Goal: Task Accomplishment & Management: Manage account settings

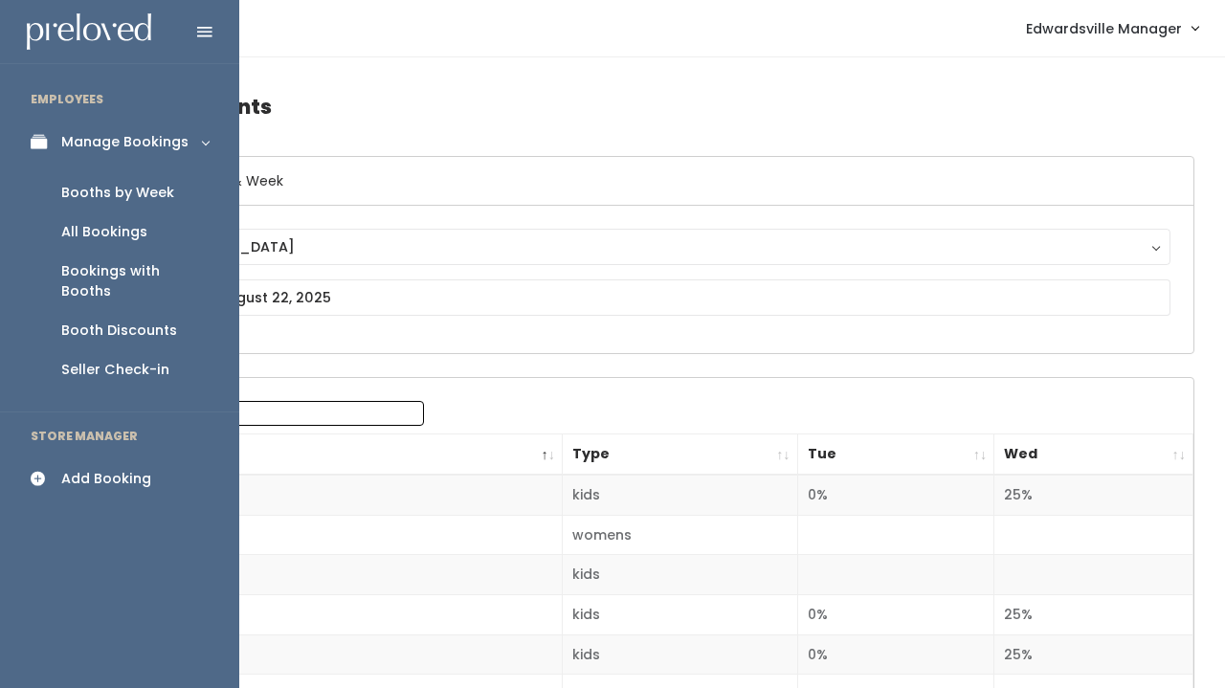
click at [61, 192] on div "Booths by Week" at bounding box center [117, 193] width 113 height 20
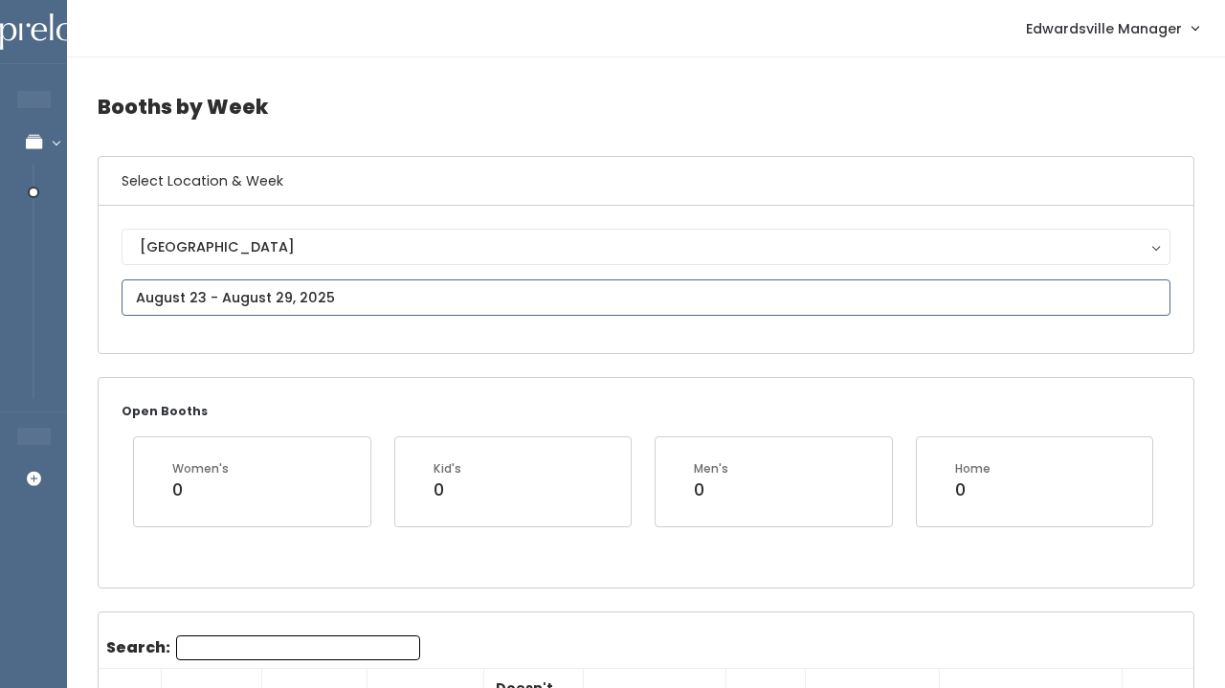
click at [256, 289] on input "text" at bounding box center [646, 297] width 1049 height 36
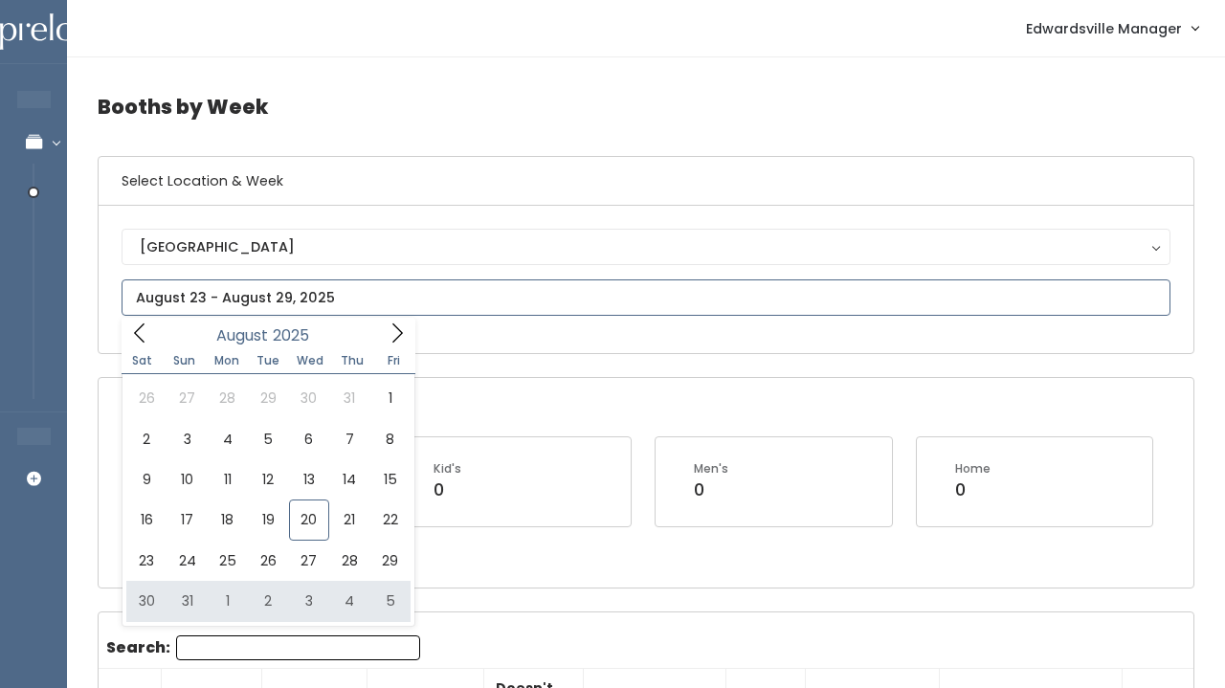
type input "August 30 to September 5"
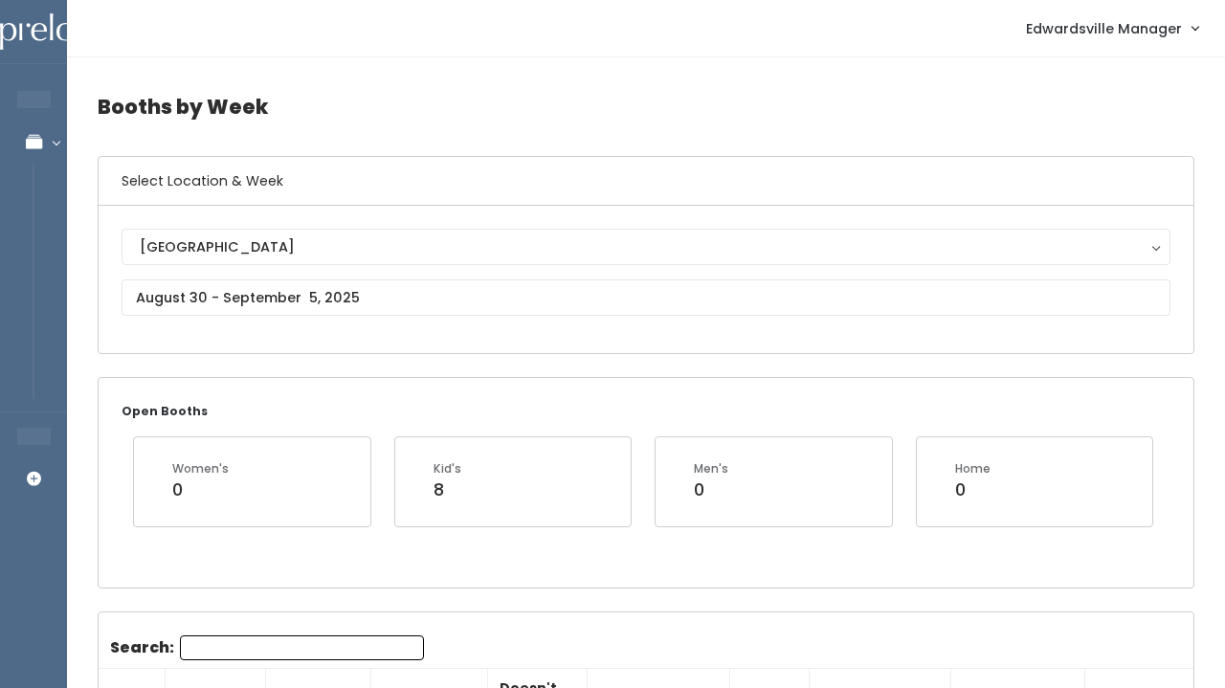
scroll to position [43, 0]
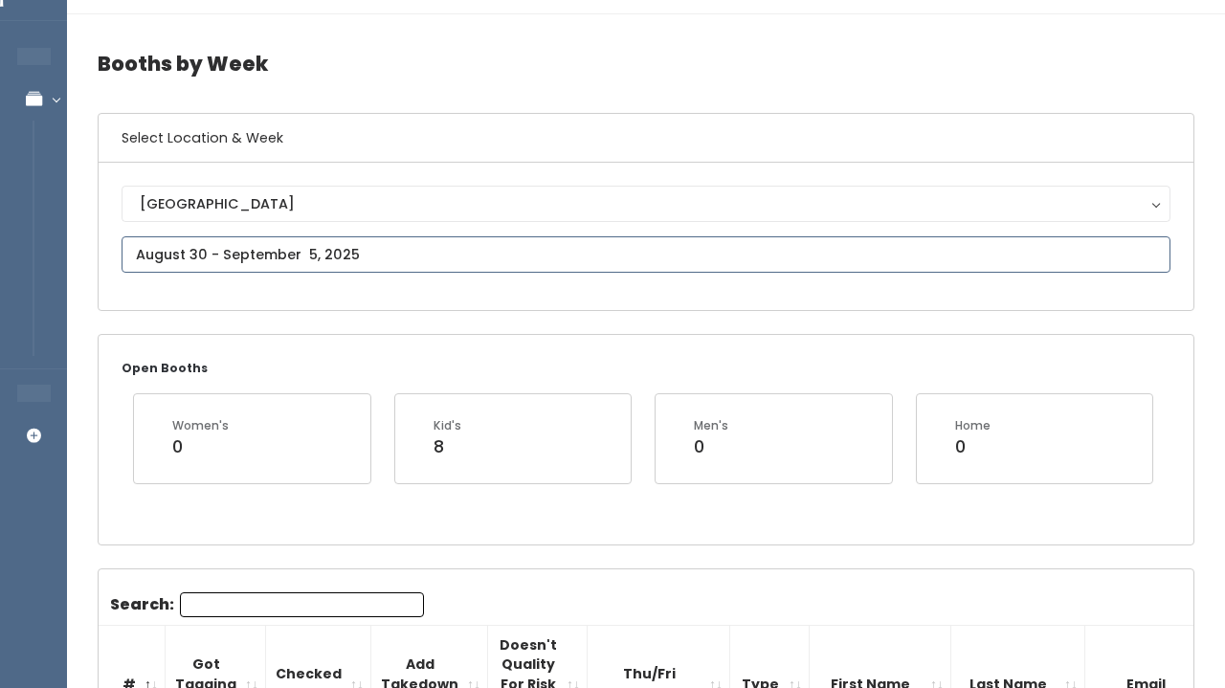
click at [213, 252] on input "text" at bounding box center [646, 254] width 1049 height 36
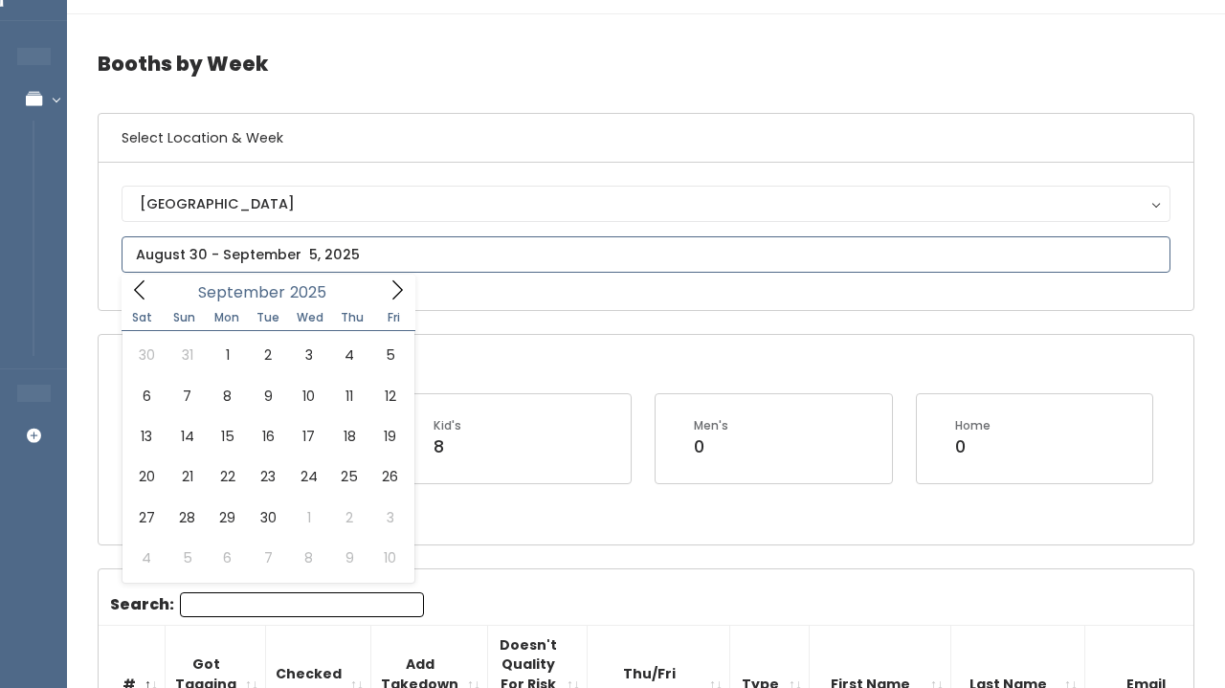
click at [393, 291] on icon at bounding box center [397, 289] width 21 height 21
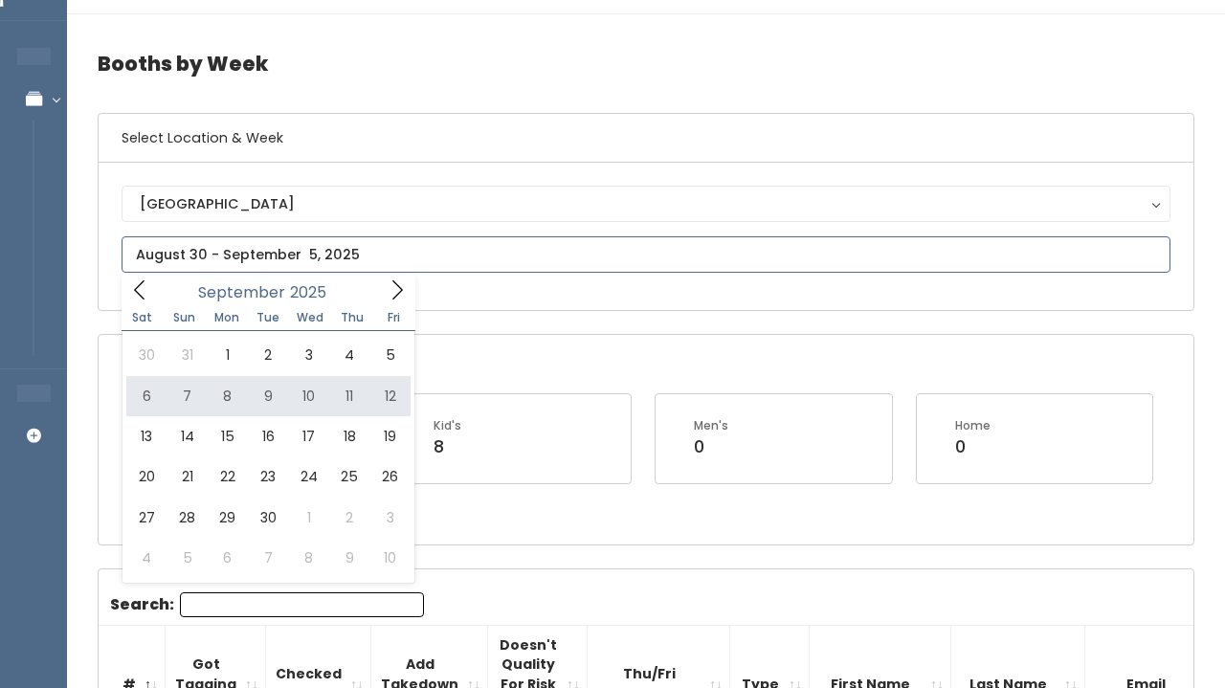
type input "September 6 to September 12"
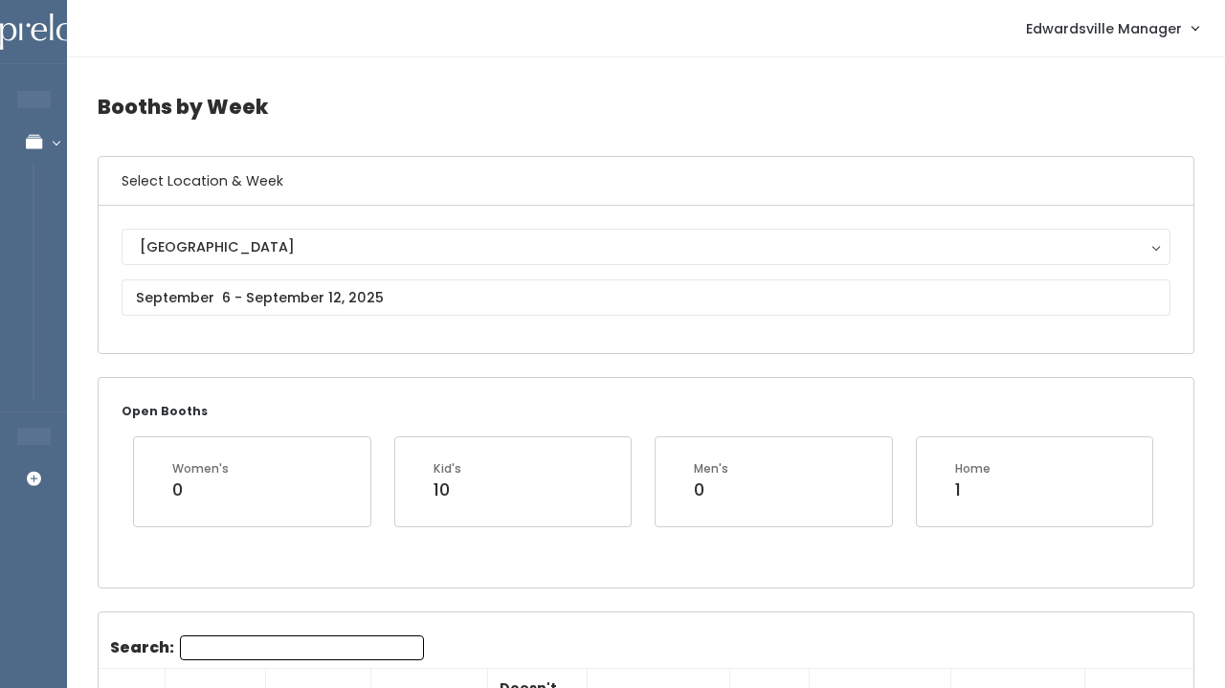
click at [293, 318] on div "[GEOGRAPHIC_DATA] [GEOGRAPHIC_DATA]" at bounding box center [646, 279] width 1049 height 101
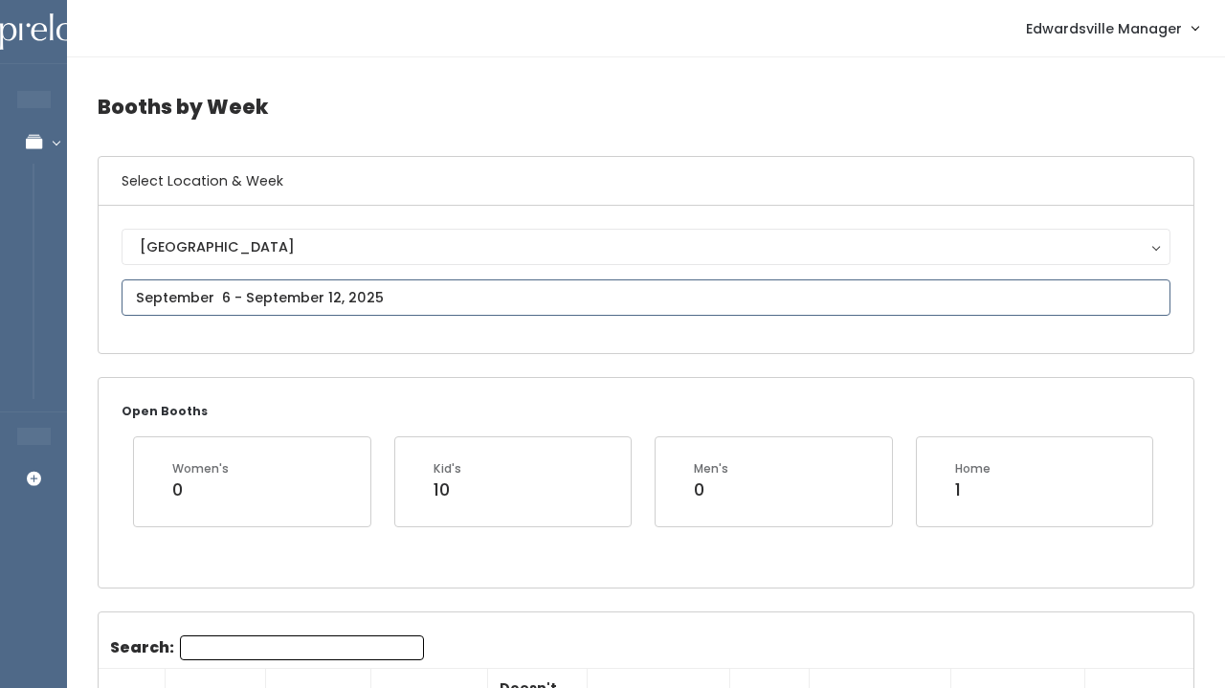
click at [248, 296] on input "text" at bounding box center [646, 297] width 1049 height 36
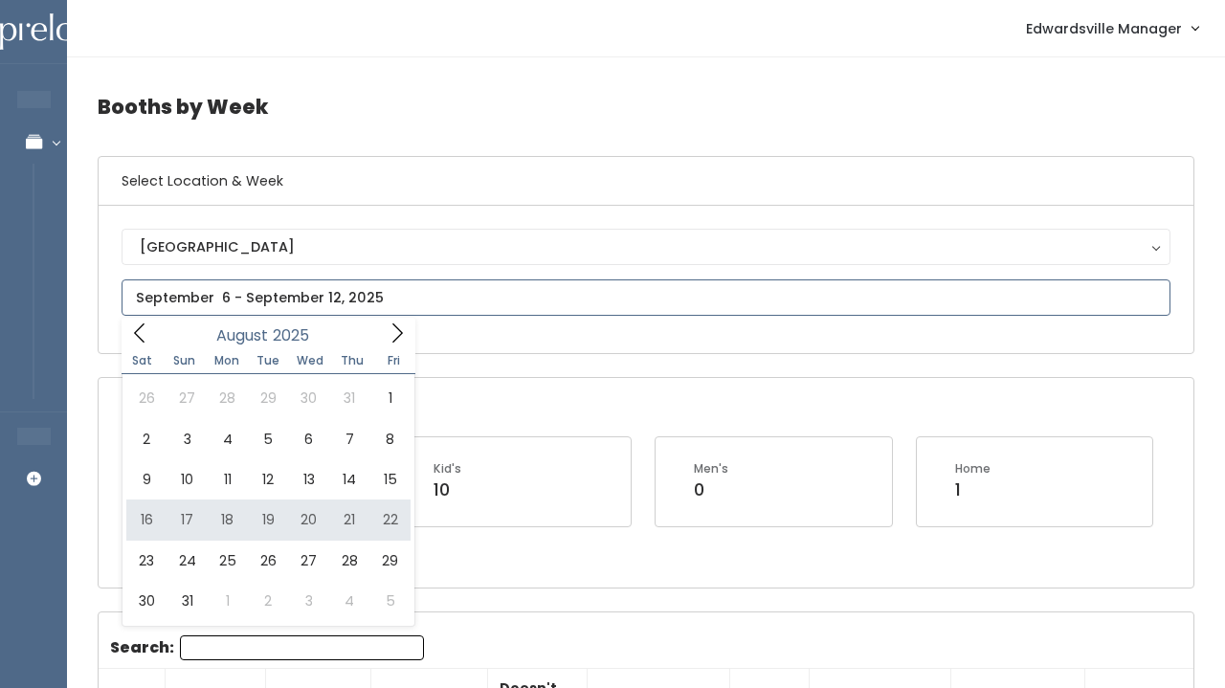
type input "[DATE] to [DATE]"
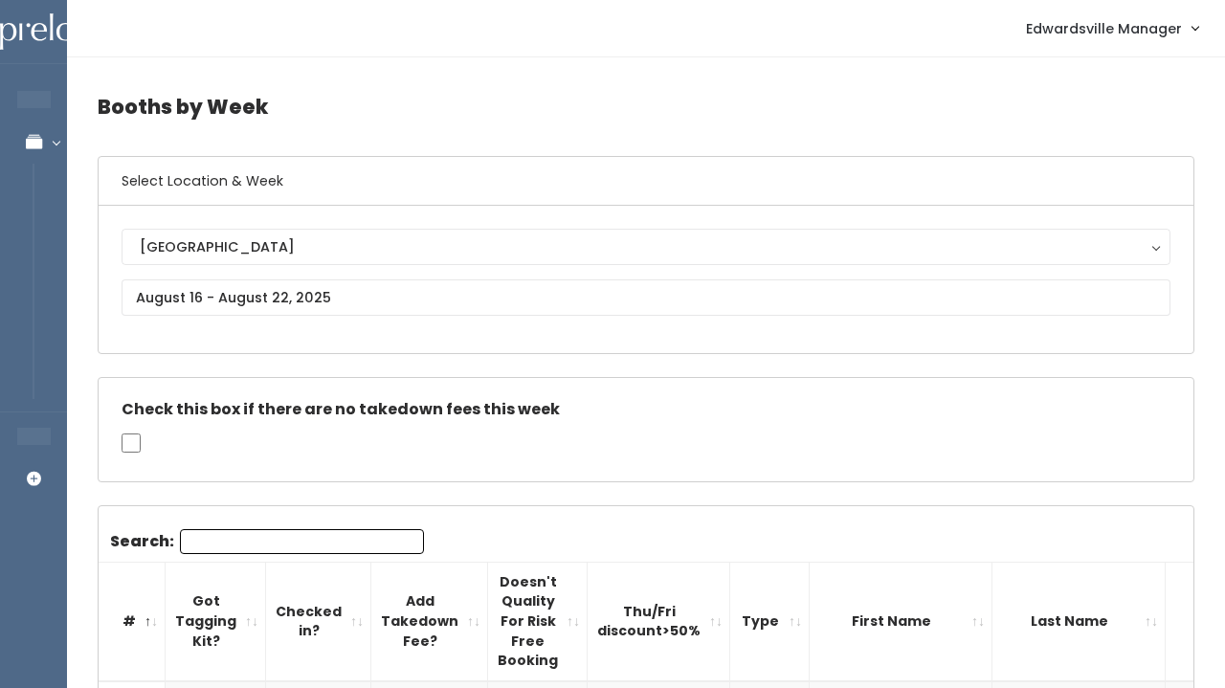
click at [250, 268] on div "[GEOGRAPHIC_DATA] [GEOGRAPHIC_DATA]" at bounding box center [646, 279] width 1049 height 101
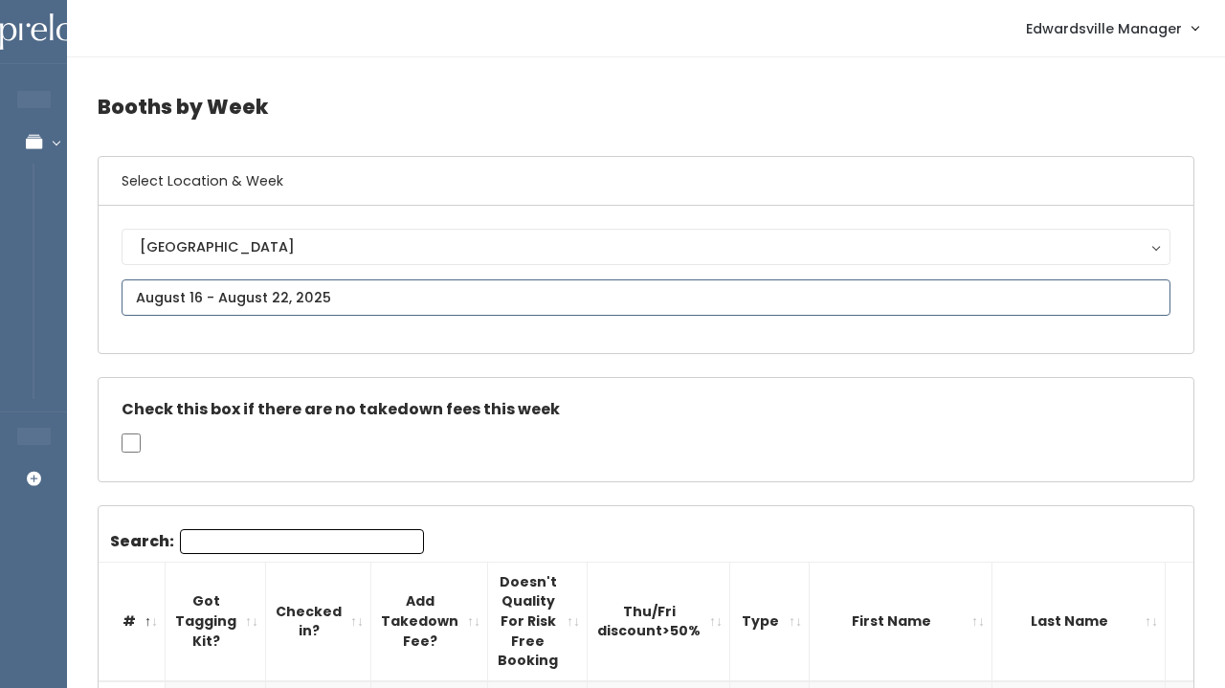
click at [250, 305] on input "text" at bounding box center [646, 297] width 1049 height 36
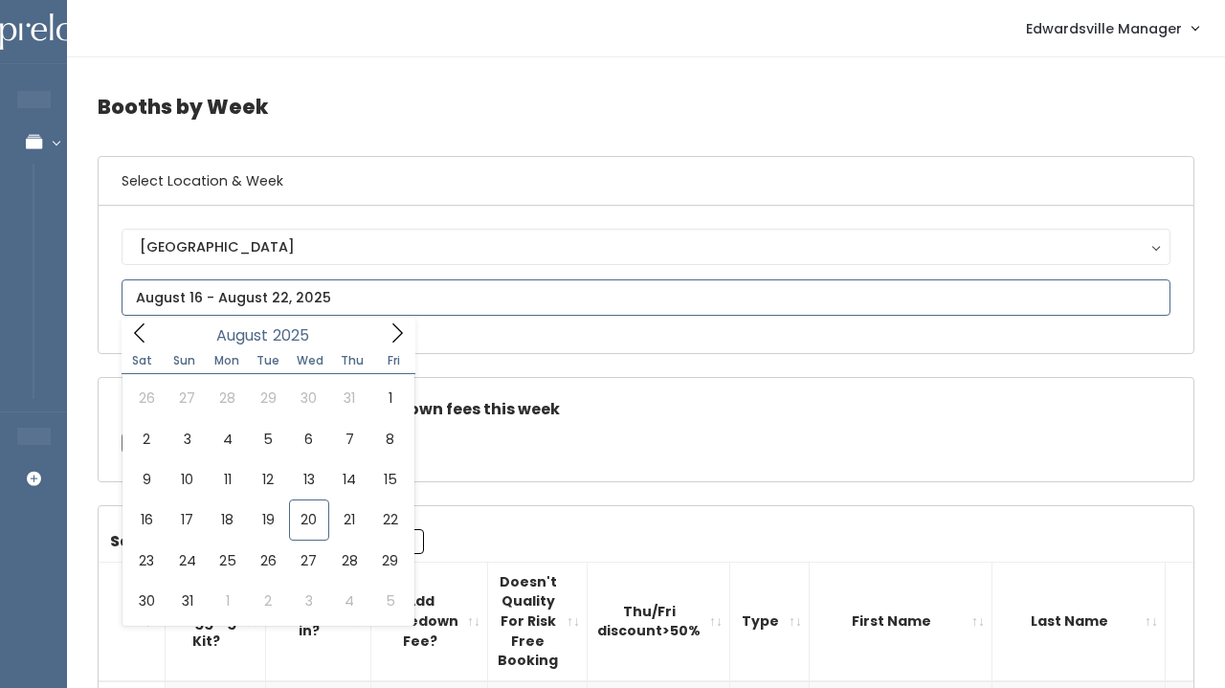
click at [395, 330] on icon at bounding box center [397, 333] width 21 height 21
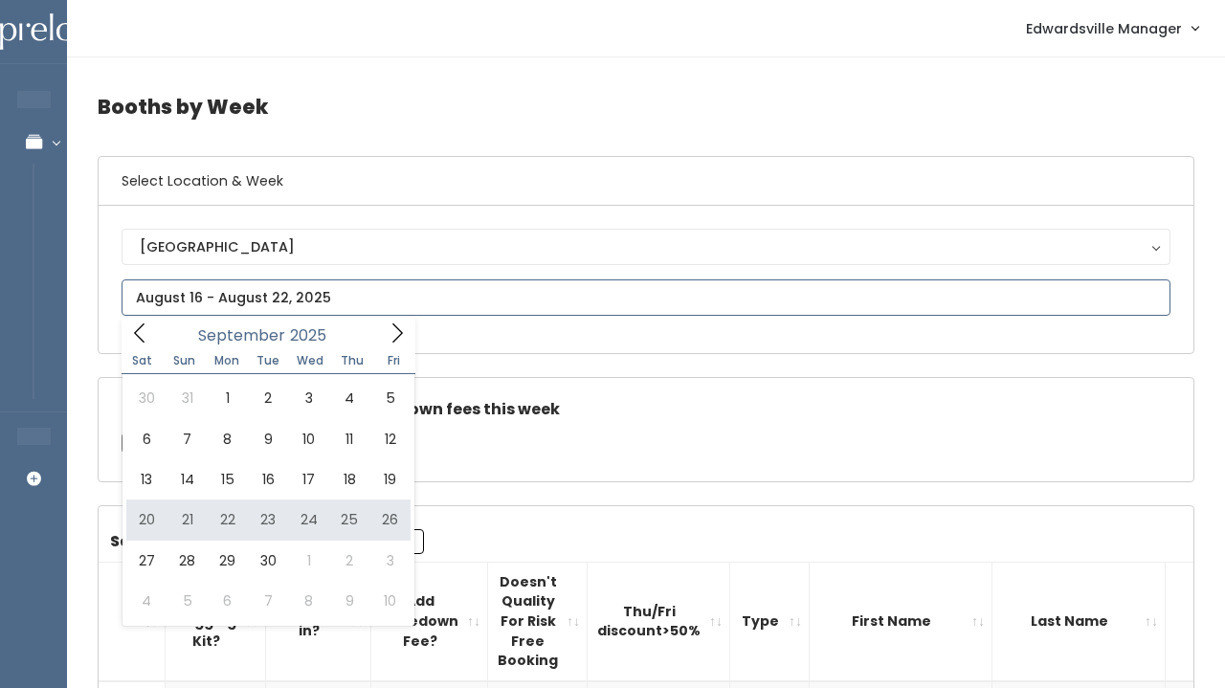
type input "[DATE] to [DATE]"
